Goal: Task Accomplishment & Management: Use online tool/utility

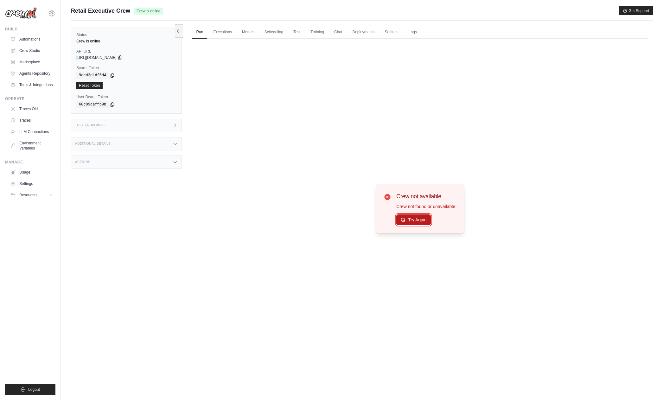
click at [407, 219] on button "Try Again" at bounding box center [413, 220] width 35 height 11
click at [407, 223] on button "Try Again" at bounding box center [413, 220] width 35 height 11
click at [408, 223] on button "Try Again" at bounding box center [413, 220] width 35 height 11
click at [401, 220] on icon at bounding box center [403, 219] width 5 height 5
click at [400, 221] on button "Try Again" at bounding box center [413, 220] width 35 height 11
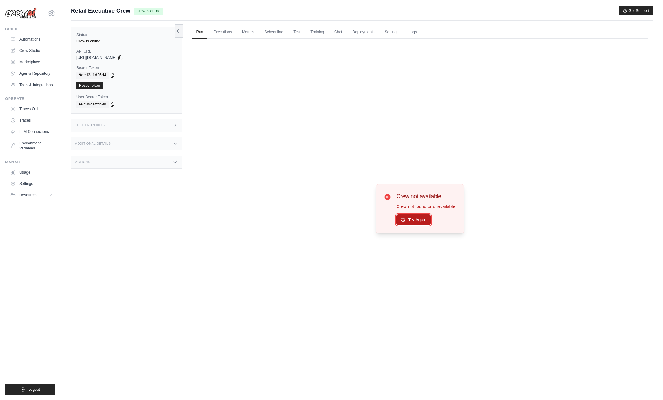
click at [424, 220] on button "Try Again" at bounding box center [413, 220] width 35 height 11
click at [431, 223] on button "Try Again" at bounding box center [413, 220] width 35 height 11
click at [408, 222] on button "Try Again" at bounding box center [413, 220] width 35 height 11
click at [417, 219] on button "Try Again" at bounding box center [413, 220] width 35 height 11
click at [35, 40] on link "Automations" at bounding box center [32, 39] width 48 height 10
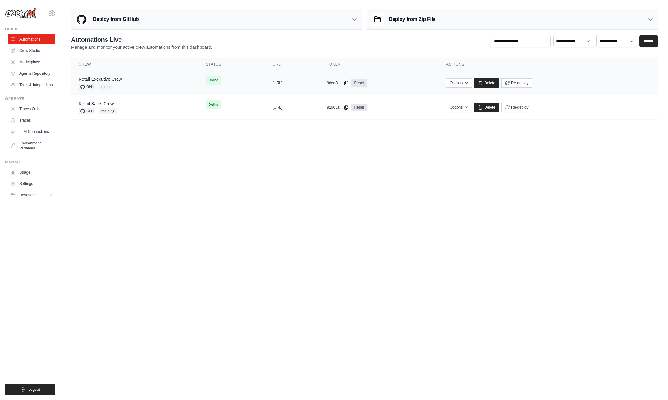
click at [148, 80] on div "Retail Executive Crew GH main" at bounding box center [135, 83] width 112 height 14
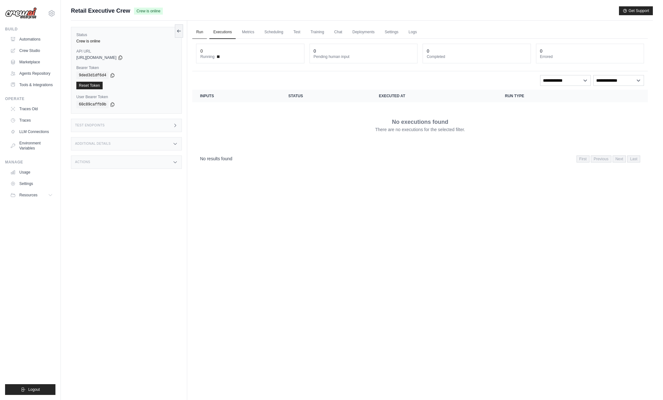
click at [204, 32] on link "Run" at bounding box center [199, 32] width 15 height 13
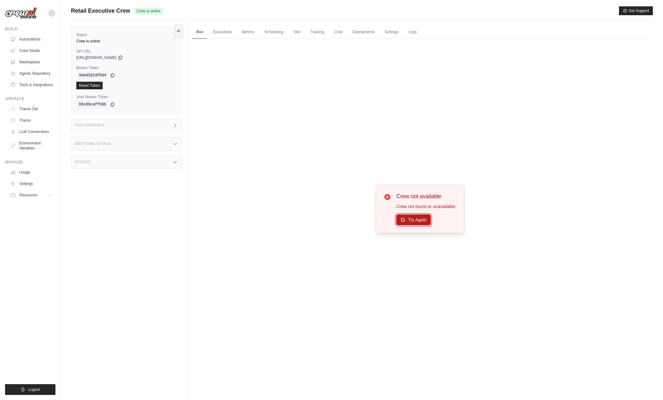
click at [414, 219] on button "Try Again" at bounding box center [413, 220] width 35 height 11
click at [419, 215] on button "Try Again" at bounding box center [413, 220] width 35 height 11
